Goal: Information Seeking & Learning: Check status

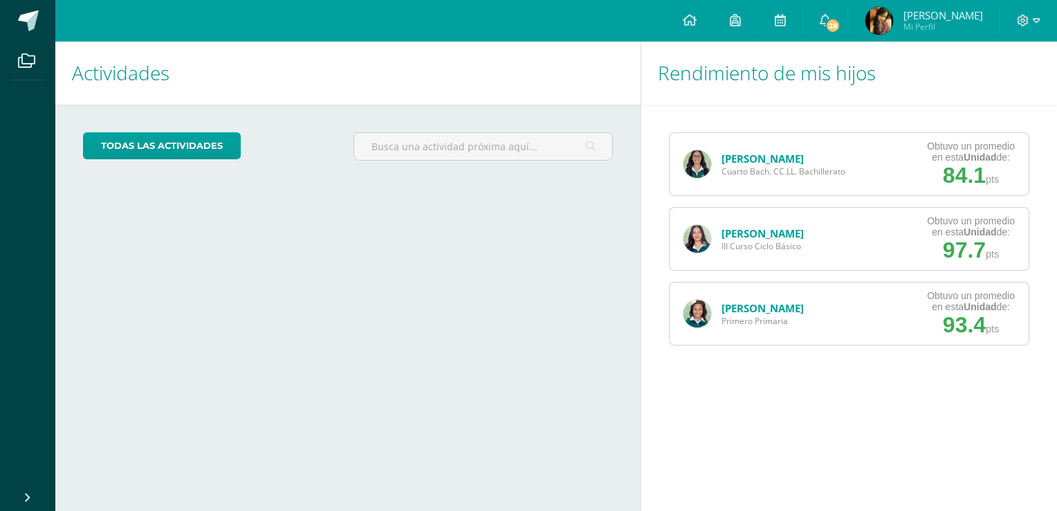
click at [748, 162] on link "[PERSON_NAME]" at bounding box center [763, 159] width 82 height 14
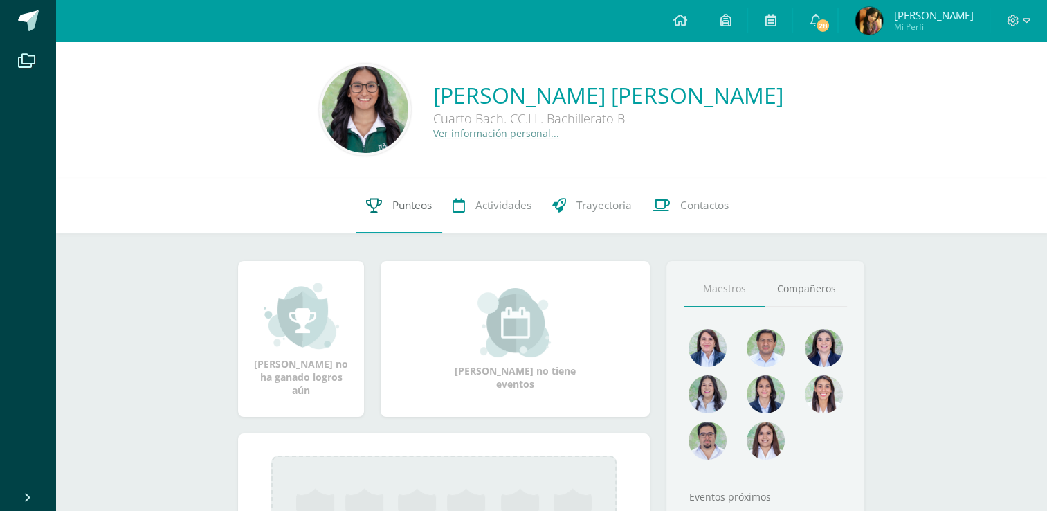
click at [393, 212] on span "Punteos" at bounding box center [411, 205] width 39 height 15
click at [402, 211] on span "Punteos" at bounding box center [411, 205] width 39 height 15
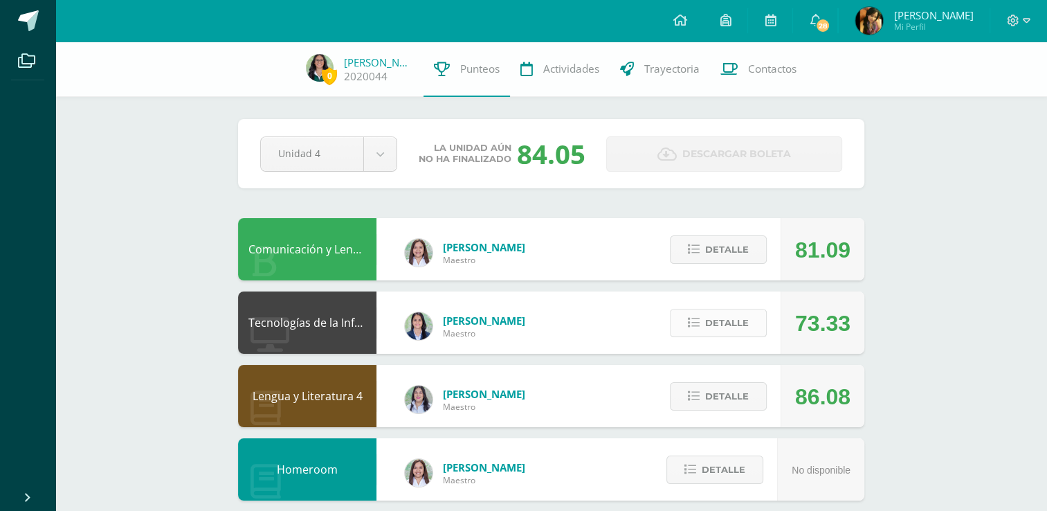
click at [725, 334] on span "Detalle" at bounding box center [727, 323] width 44 height 26
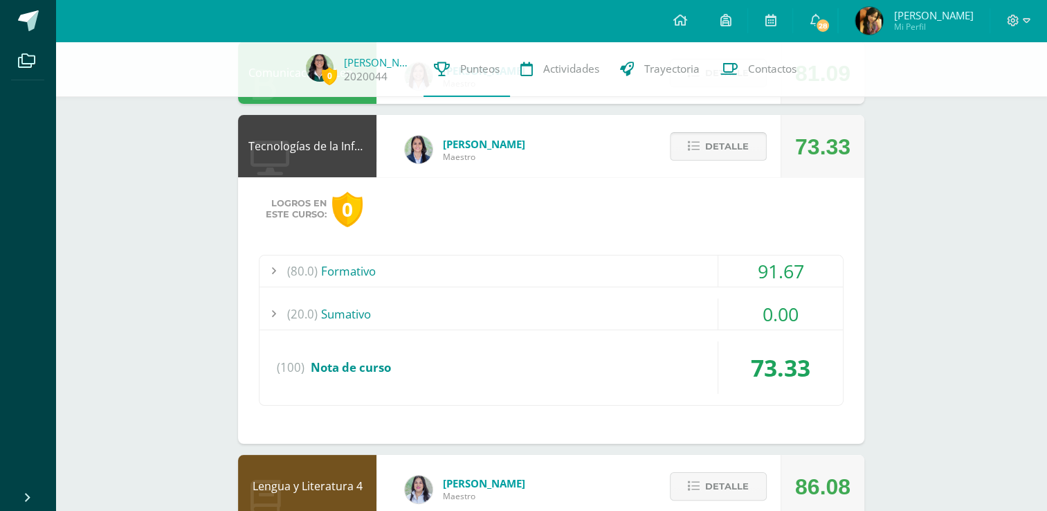
scroll to position [177, 0]
click at [640, 322] on div "(20.0) Sumativo" at bounding box center [550, 313] width 583 height 31
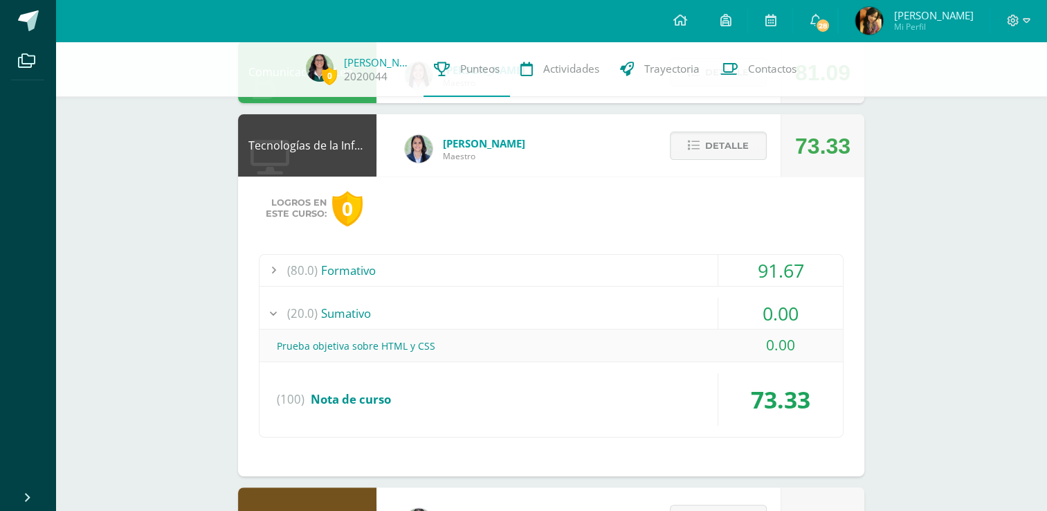
click at [612, 313] on div "(20.0) Sumativo" at bounding box center [550, 313] width 583 height 31
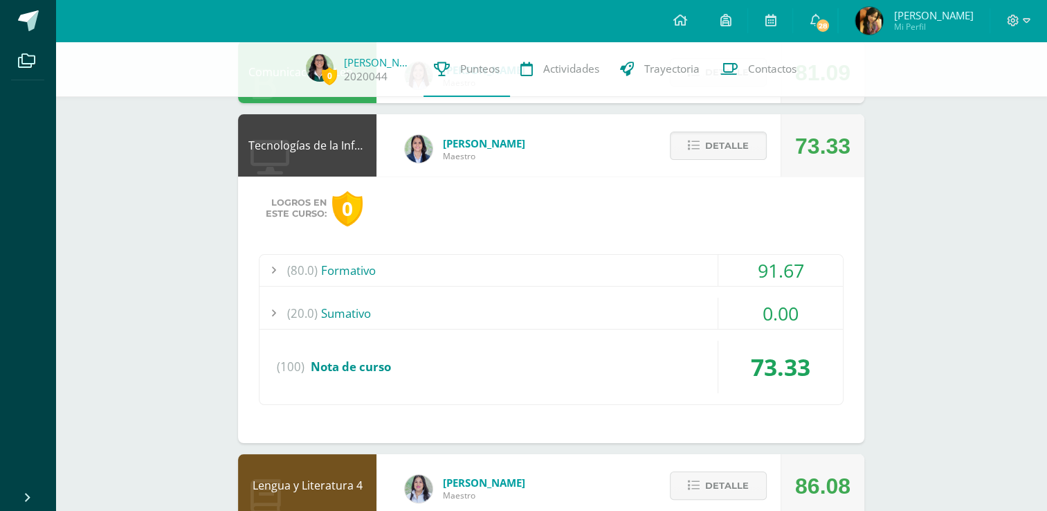
click at [612, 313] on div "(20.0) Sumativo" at bounding box center [550, 313] width 583 height 31
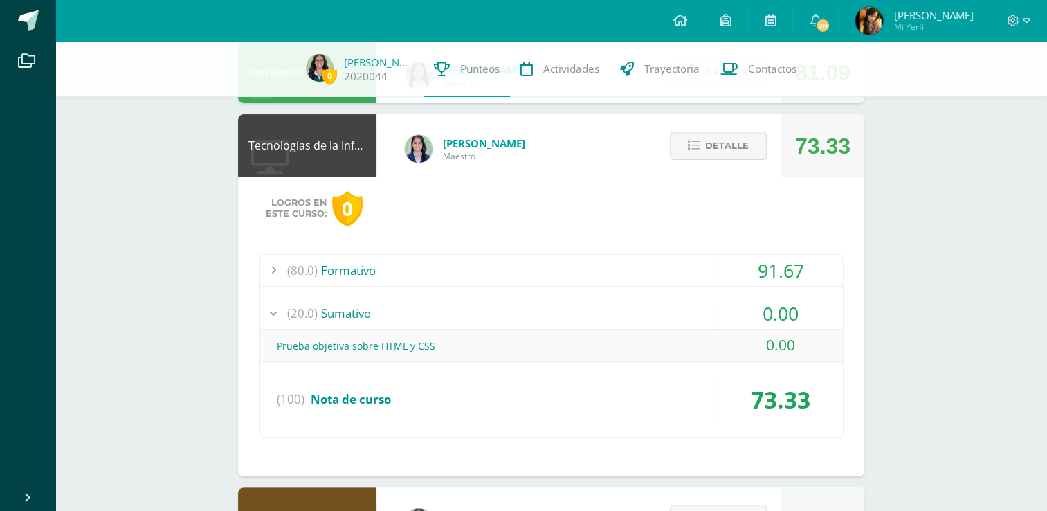
click at [718, 140] on span "Detalle" at bounding box center [727, 146] width 44 height 26
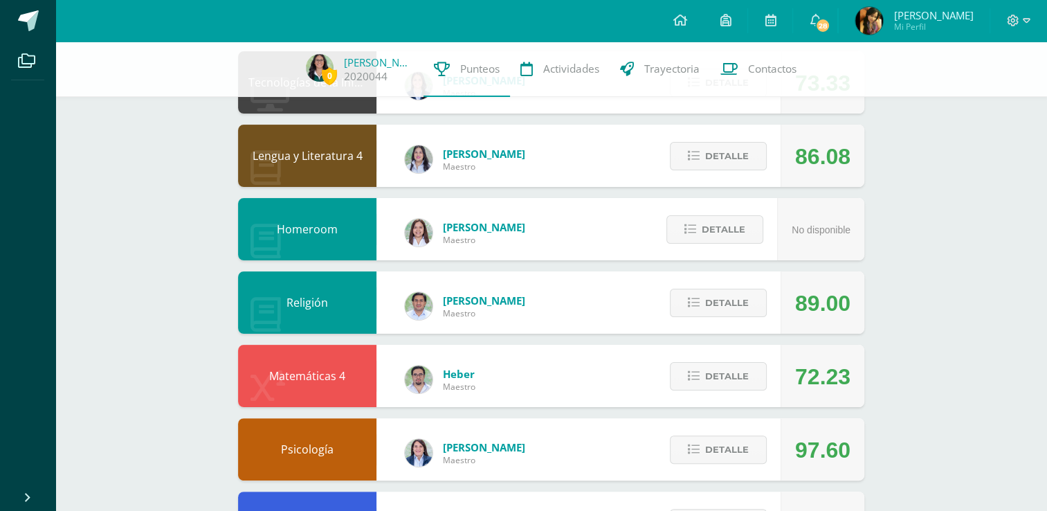
scroll to position [243, 0]
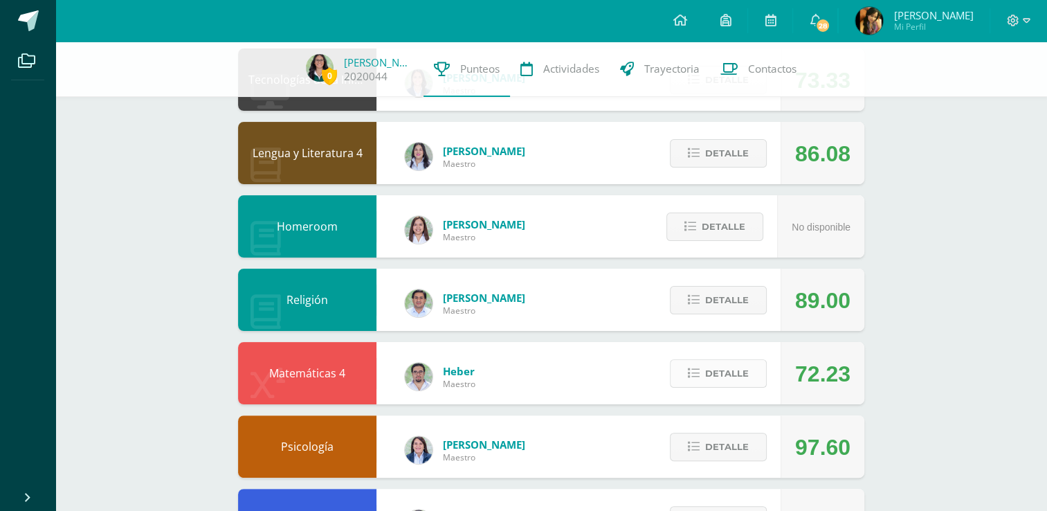
click at [734, 370] on span "Detalle" at bounding box center [727, 373] width 44 height 26
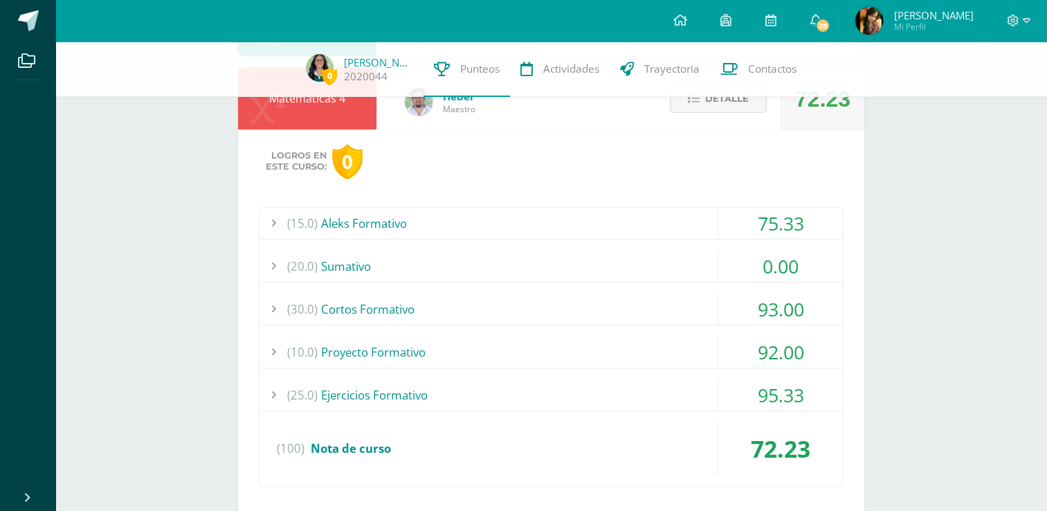
scroll to position [329, 0]
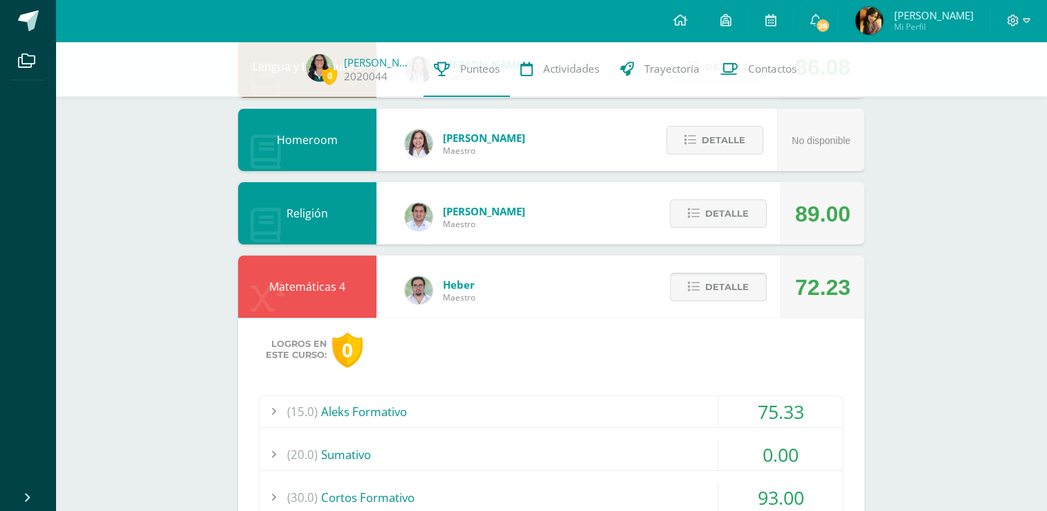
click at [727, 279] on span "Detalle" at bounding box center [727, 287] width 44 height 26
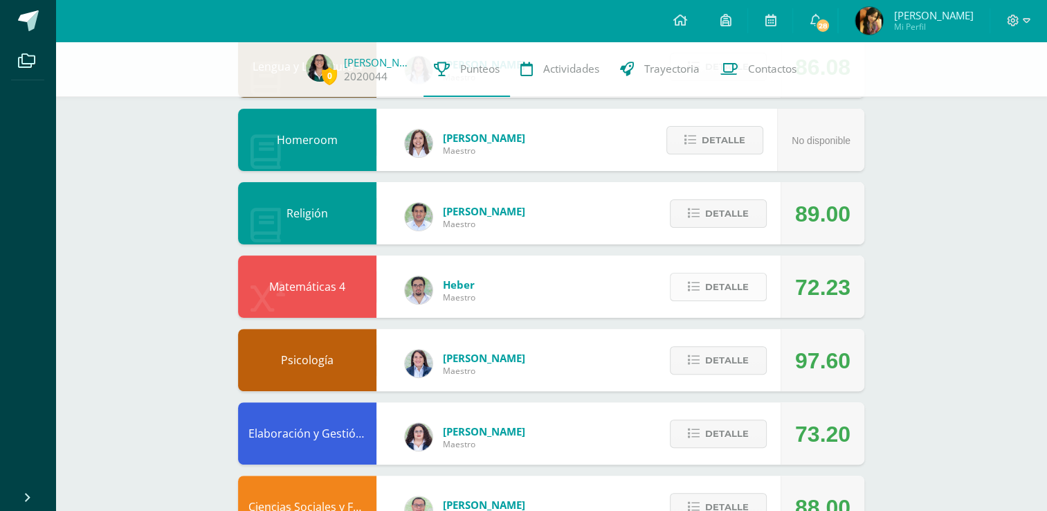
scroll to position [0, 0]
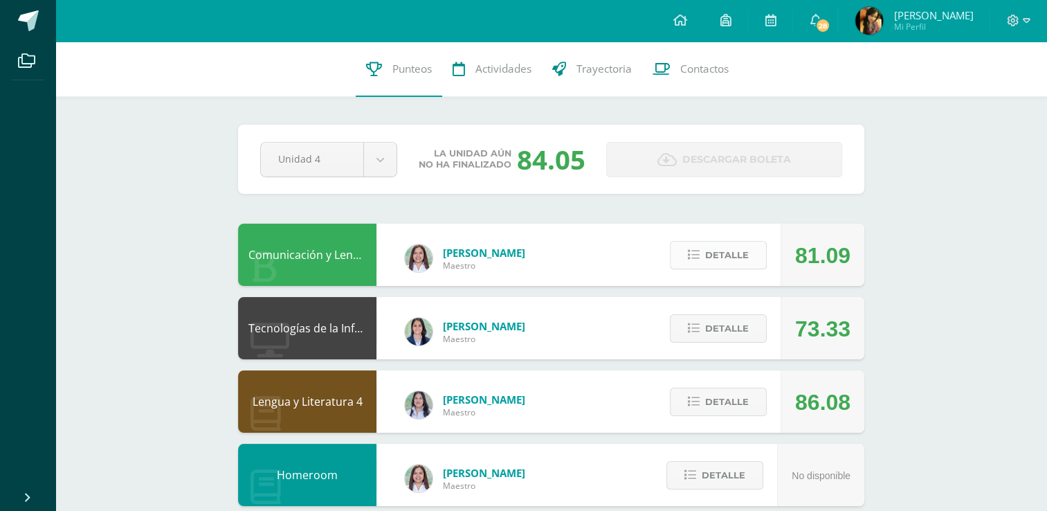
click at [709, 256] on span "Detalle" at bounding box center [727, 255] width 44 height 26
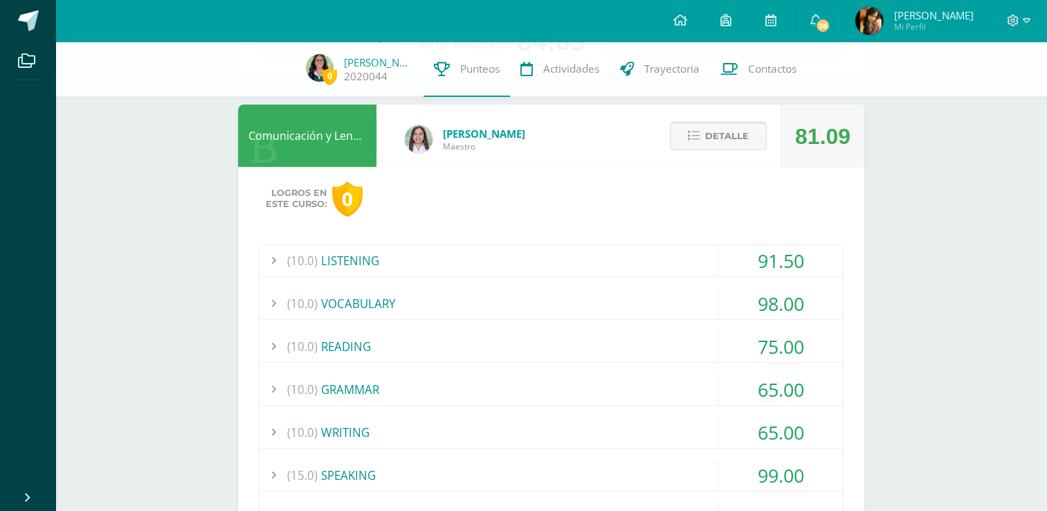
scroll to position [113, 0]
click at [733, 136] on span "Detalle" at bounding box center [727, 136] width 44 height 26
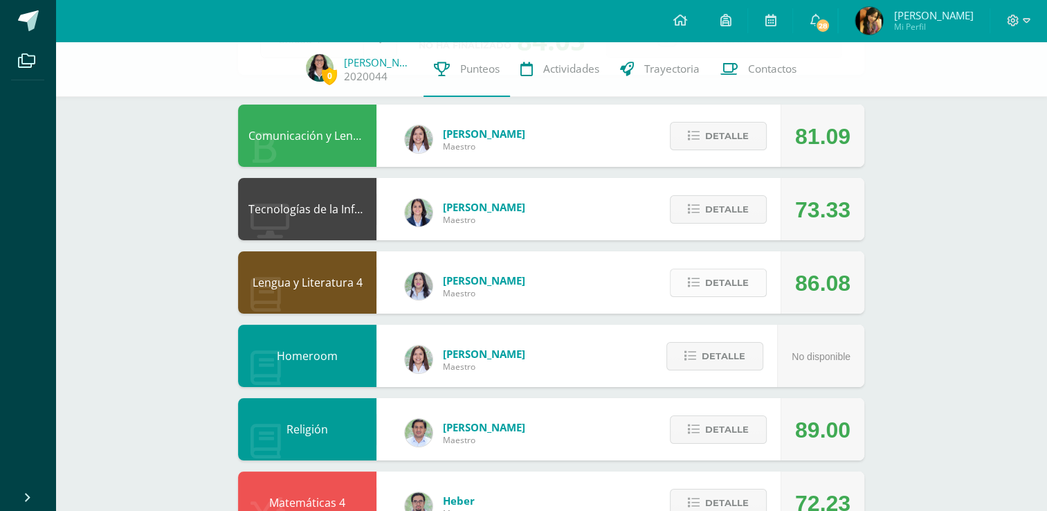
click at [703, 289] on button "Detalle" at bounding box center [718, 282] width 97 height 28
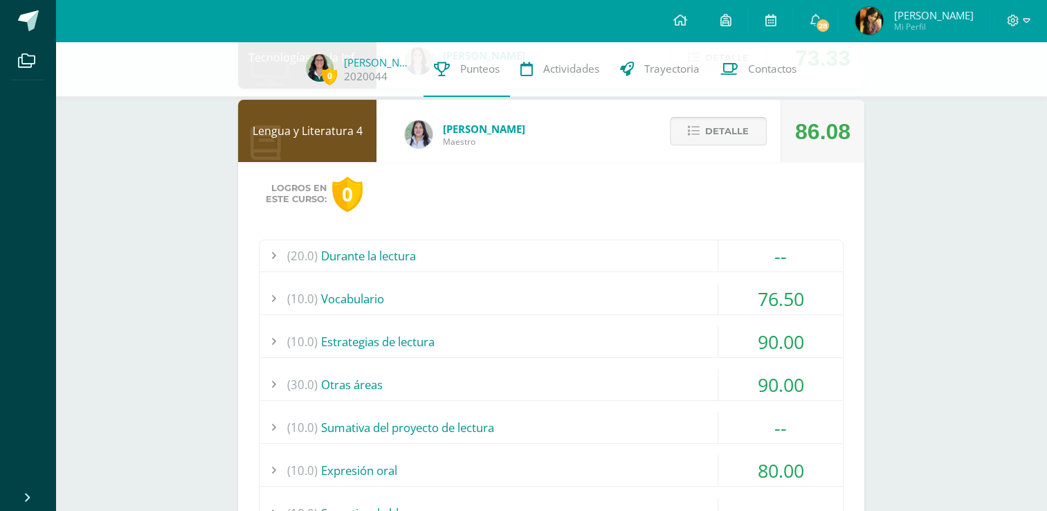
scroll to position [234, 0]
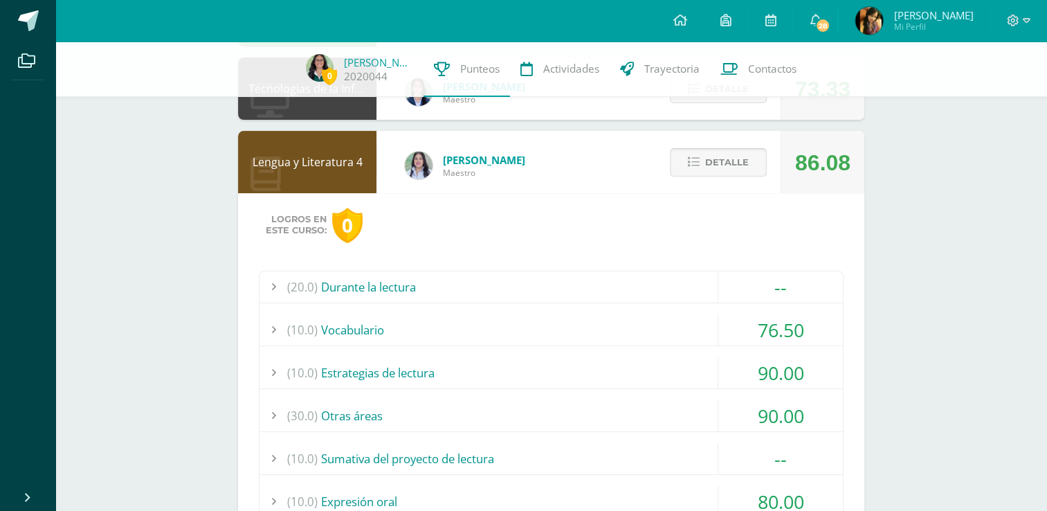
click at [712, 165] on span "Detalle" at bounding box center [727, 162] width 44 height 26
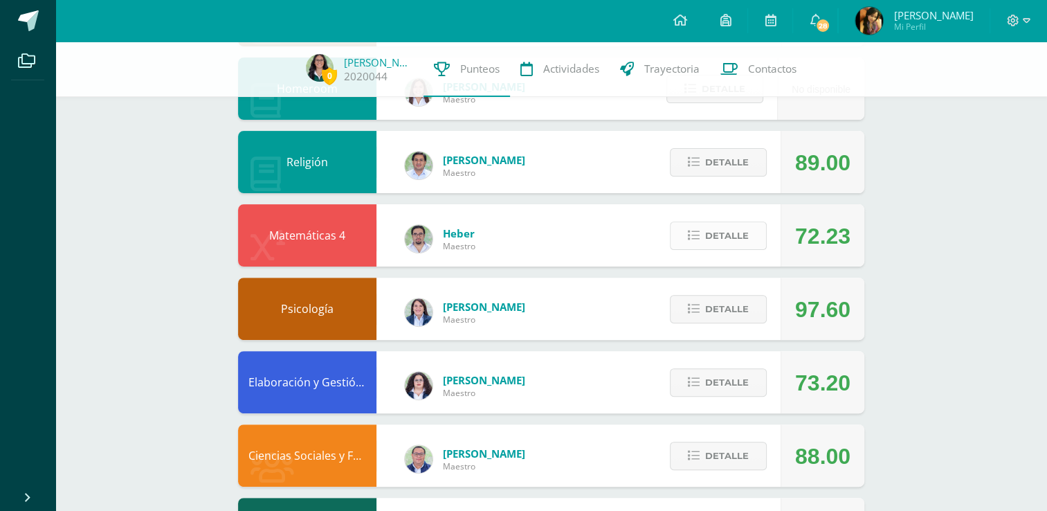
scroll to position [392, 0]
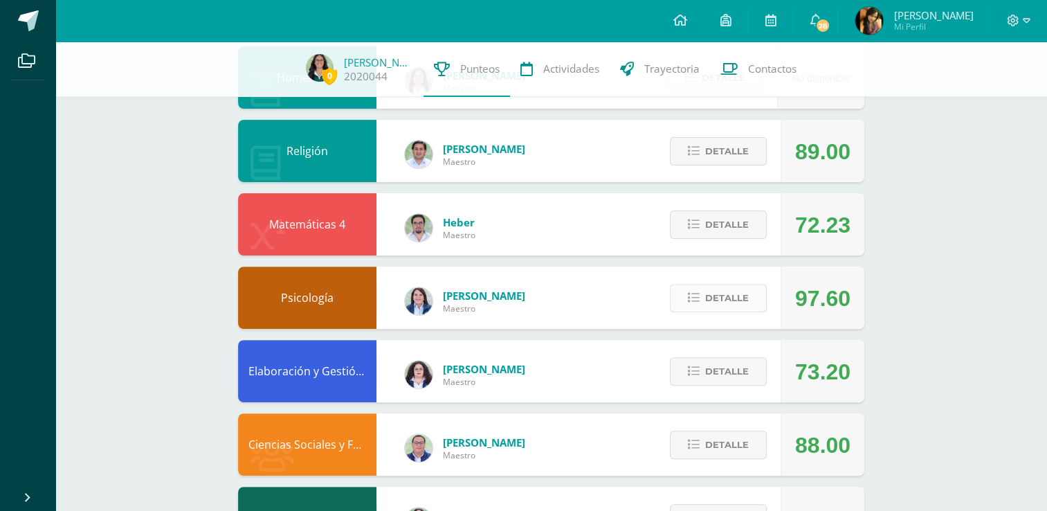
click at [707, 303] on span "Detalle" at bounding box center [727, 298] width 44 height 26
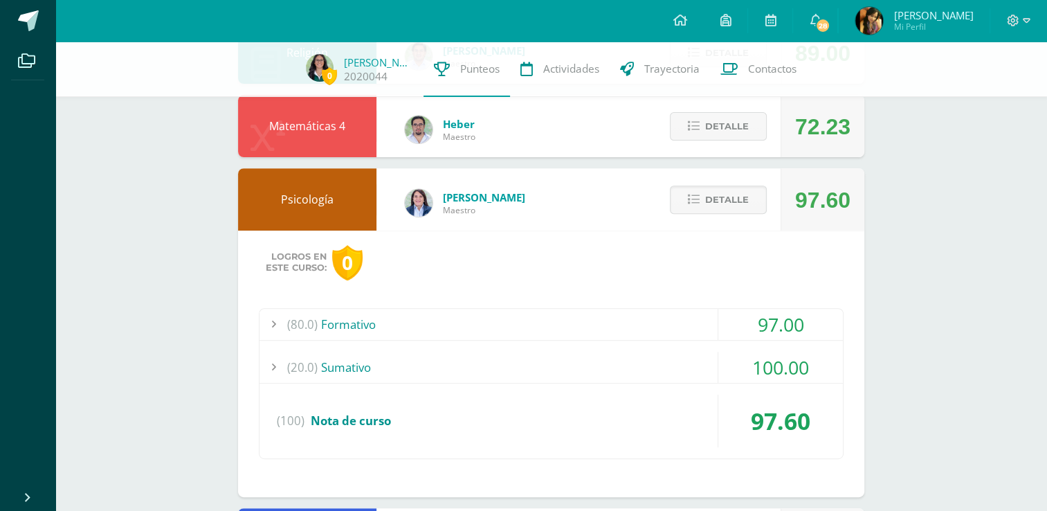
scroll to position [558, 0]
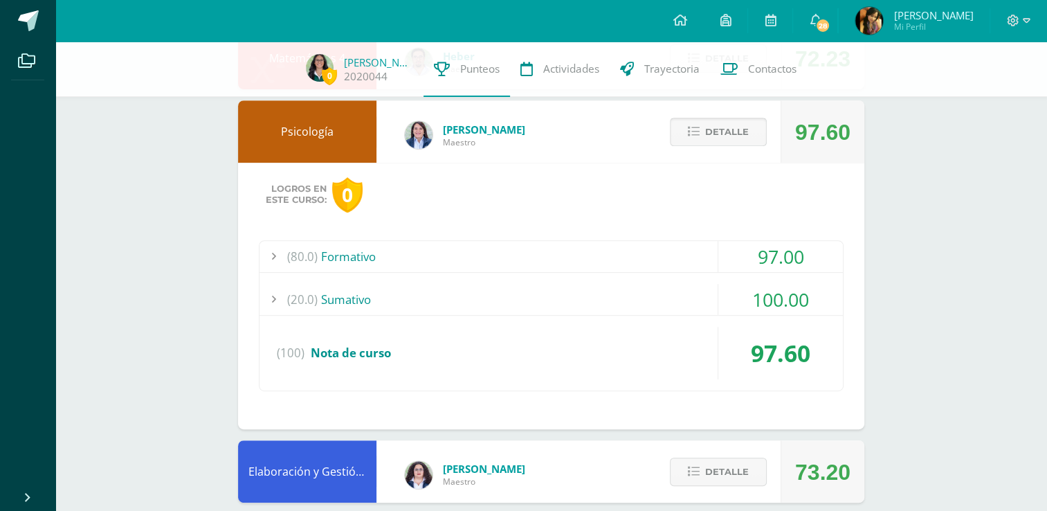
click at [723, 142] on span "Detalle" at bounding box center [727, 132] width 44 height 26
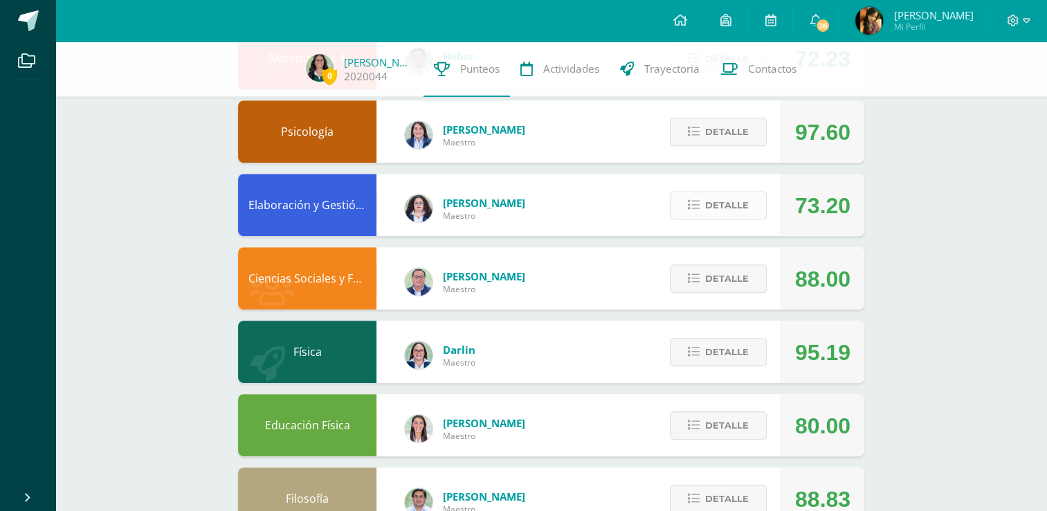
click at [724, 212] on span "Detalle" at bounding box center [727, 205] width 44 height 26
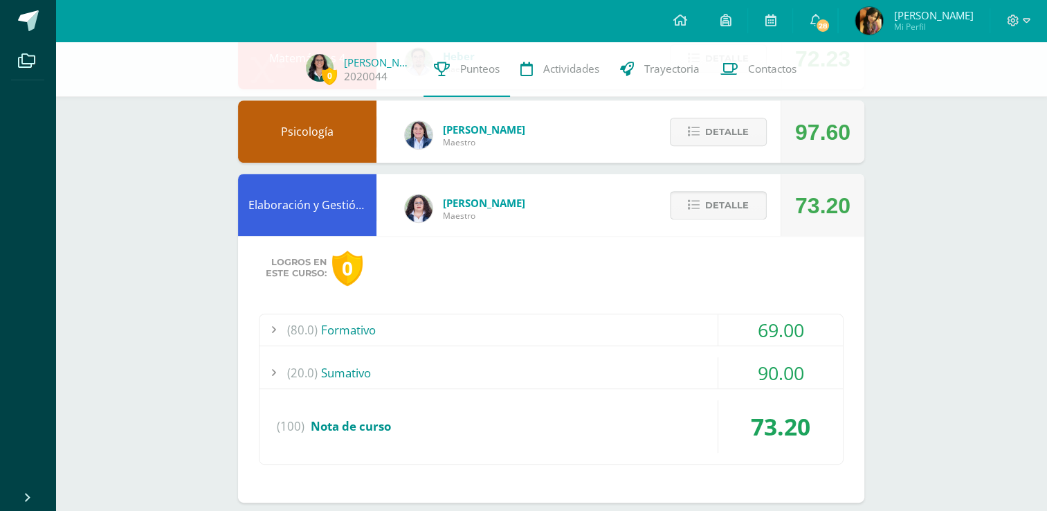
click at [724, 212] on span "Detalle" at bounding box center [727, 205] width 44 height 26
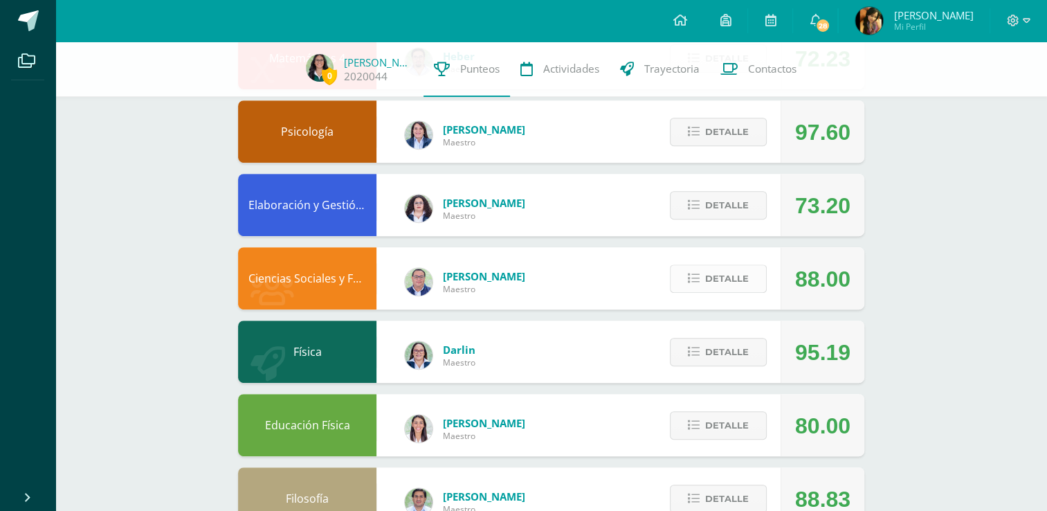
click at [731, 278] on span "Detalle" at bounding box center [727, 279] width 44 height 26
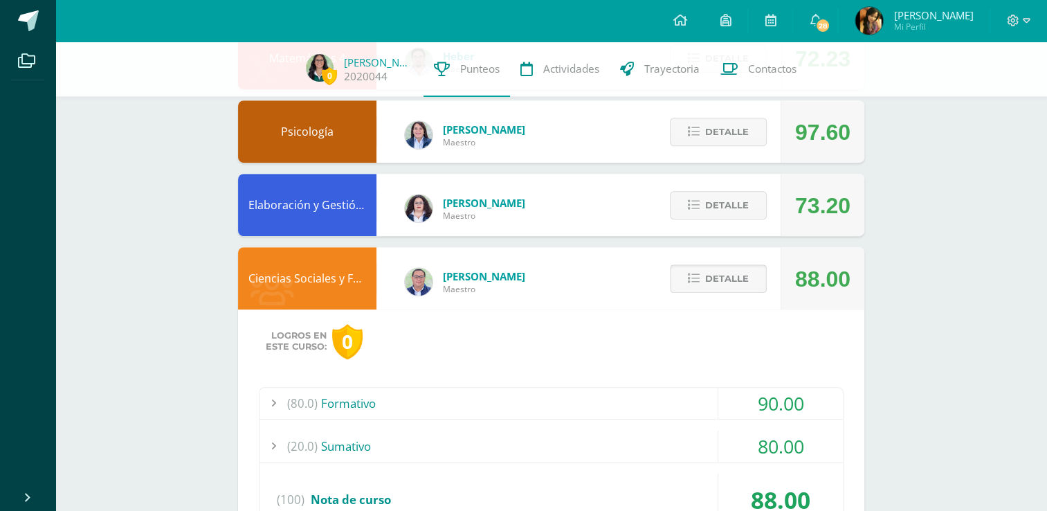
scroll to position [738, 0]
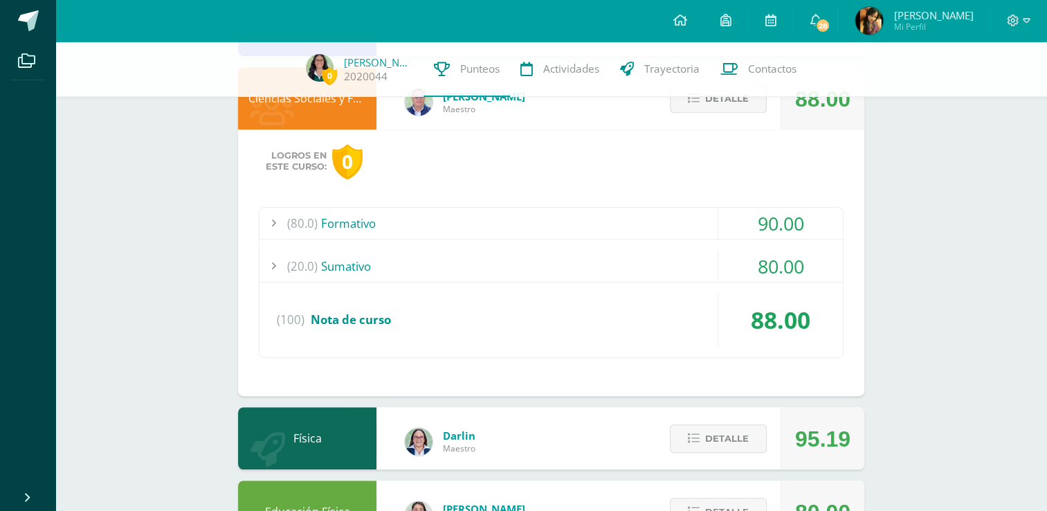
click at [720, 109] on span "Detalle" at bounding box center [727, 99] width 44 height 26
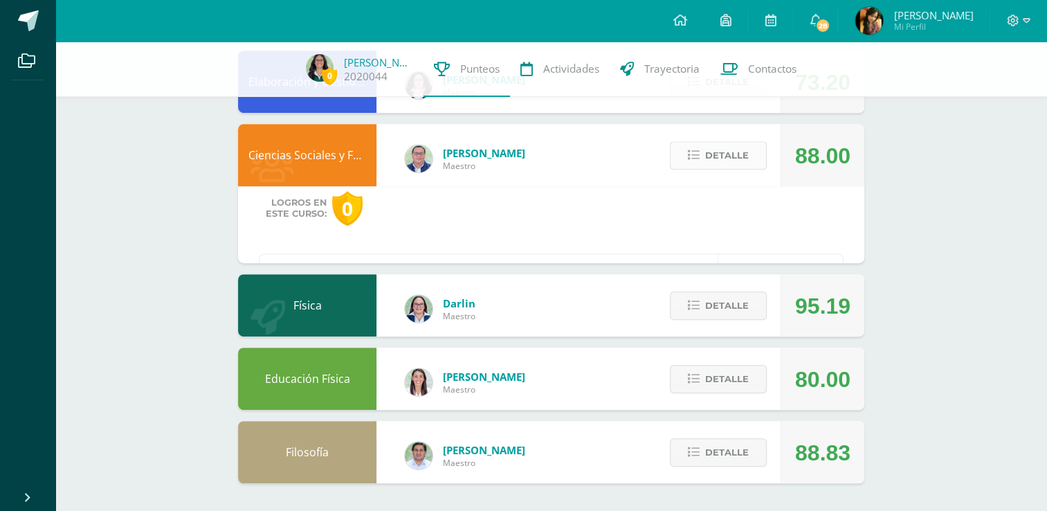
scroll to position [603, 0]
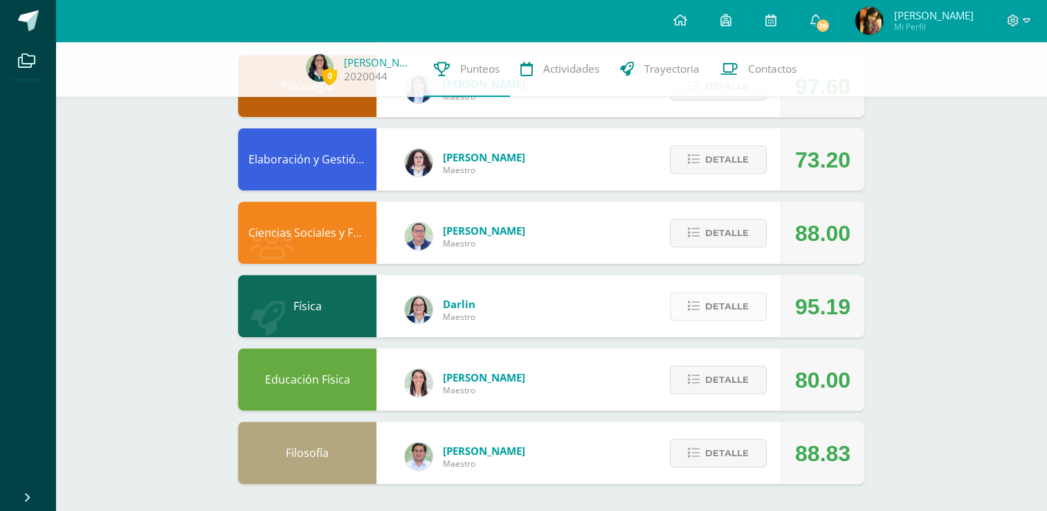
click at [723, 308] on span "Detalle" at bounding box center [727, 306] width 44 height 26
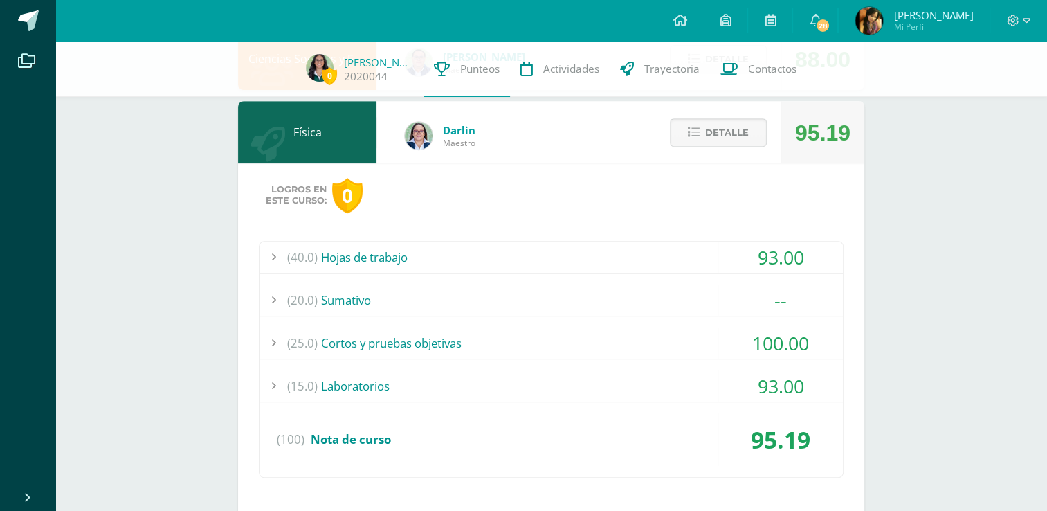
click at [731, 135] on span "Detalle" at bounding box center [727, 133] width 44 height 26
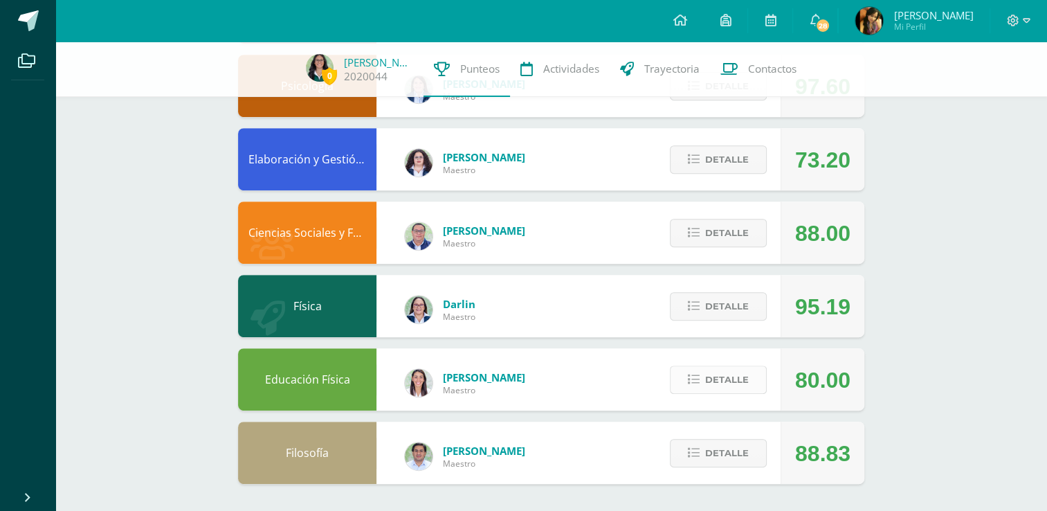
click at [726, 376] on span "Detalle" at bounding box center [727, 380] width 44 height 26
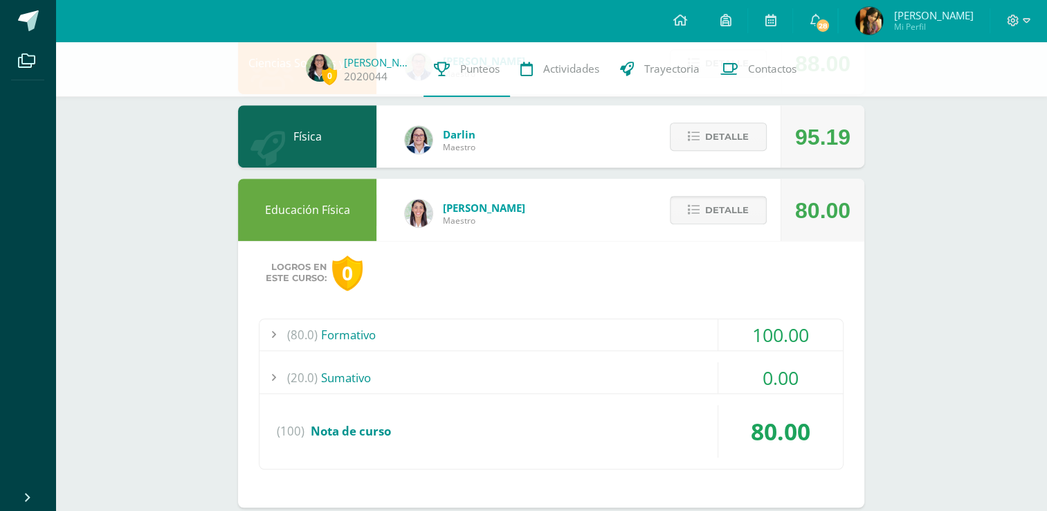
scroll to position [774, 0]
click at [717, 206] on span "Detalle" at bounding box center [727, 210] width 44 height 26
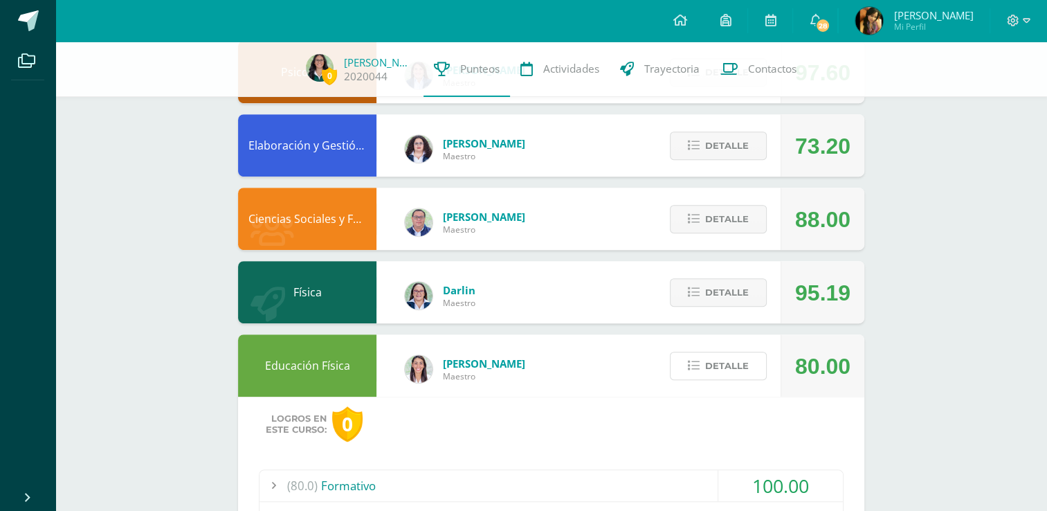
scroll to position [603, 0]
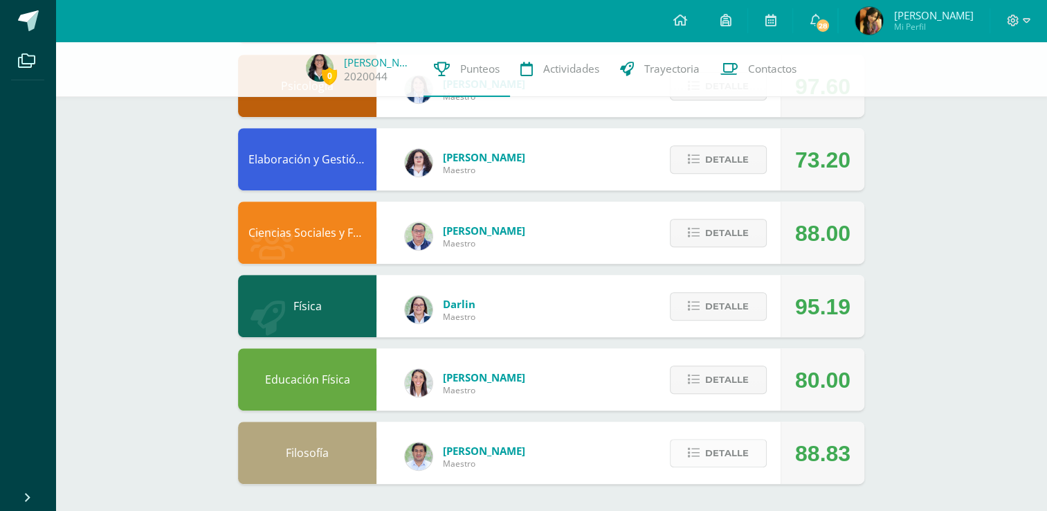
click at [736, 450] on span "Detalle" at bounding box center [727, 453] width 44 height 26
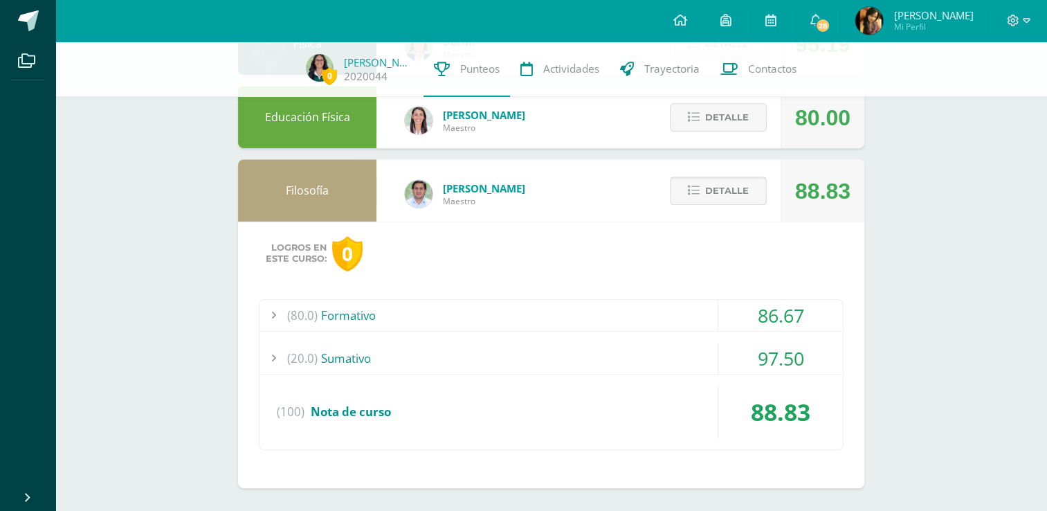
scroll to position [868, 0]
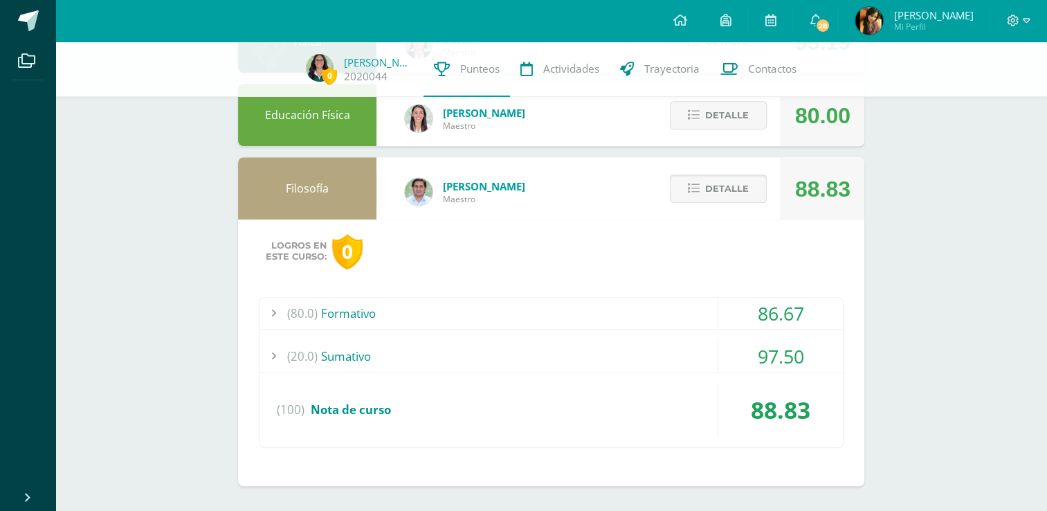
click at [731, 192] on span "Detalle" at bounding box center [727, 189] width 44 height 26
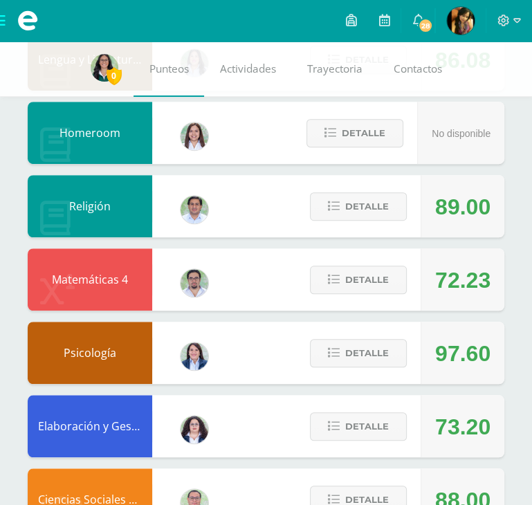
scroll to position [457, 0]
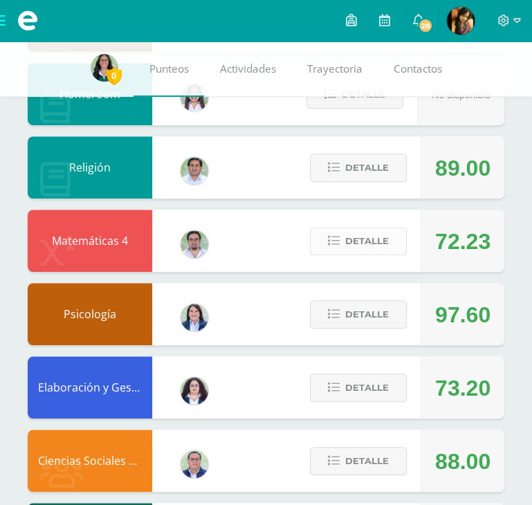
click at [371, 245] on span "Detalle" at bounding box center [367, 241] width 44 height 26
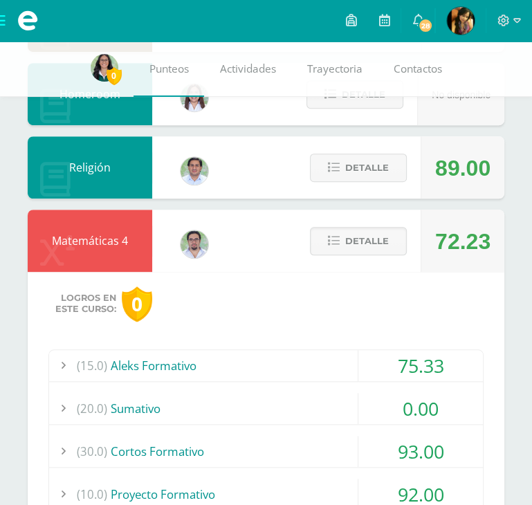
click at [318, 362] on div "(15.0) Aleks Formativo" at bounding box center [266, 365] width 434 height 31
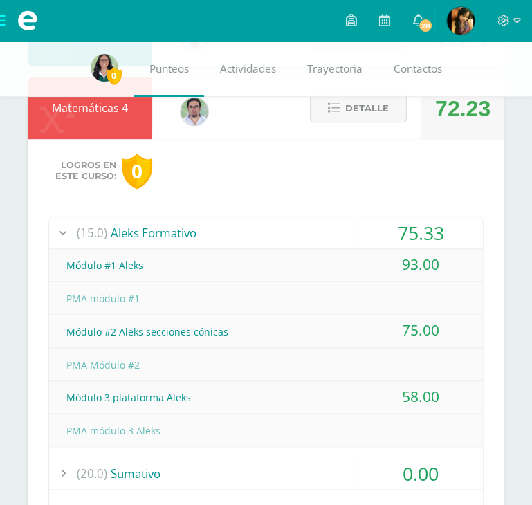
scroll to position [589, 0]
click at [357, 109] on span "Detalle" at bounding box center [367, 109] width 44 height 26
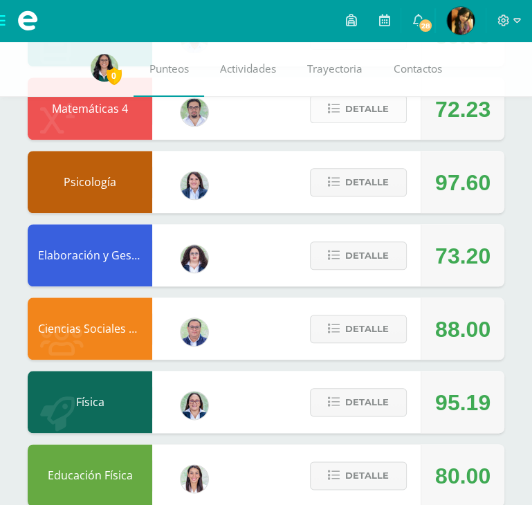
click at [357, 109] on span "Detalle" at bounding box center [367, 109] width 44 height 26
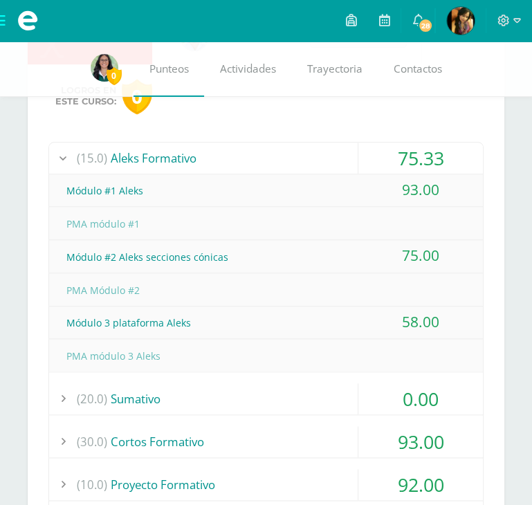
scroll to position [660, 0]
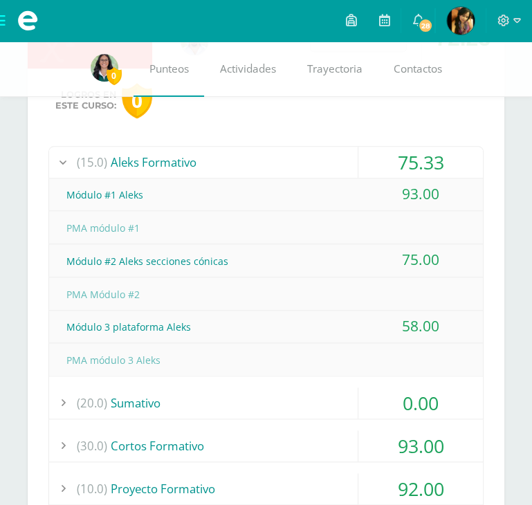
click at [310, 162] on div "(15.0) Aleks Formativo" at bounding box center [266, 162] width 434 height 31
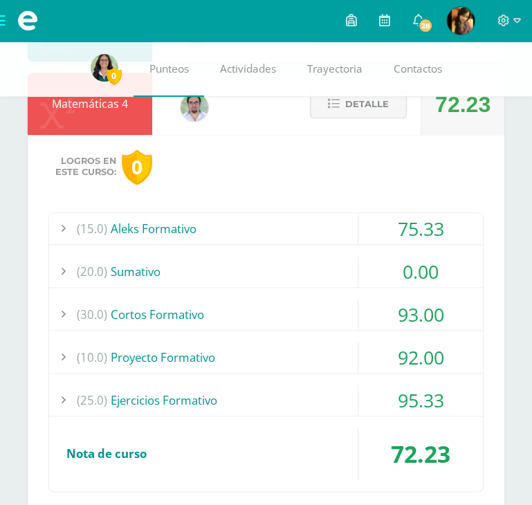
scroll to position [551, 0]
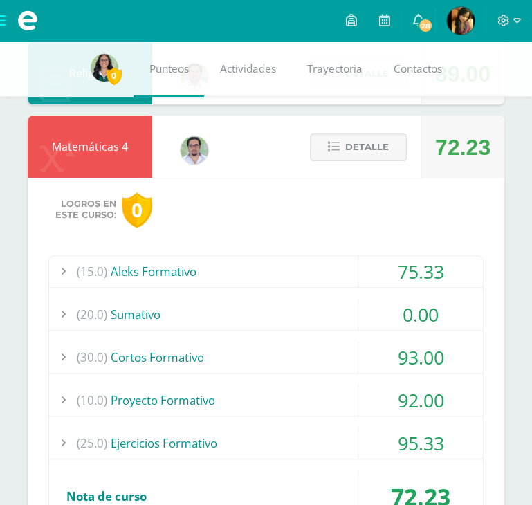
click at [362, 149] on span "Detalle" at bounding box center [367, 147] width 44 height 26
